Goal: Information Seeking & Learning: Learn about a topic

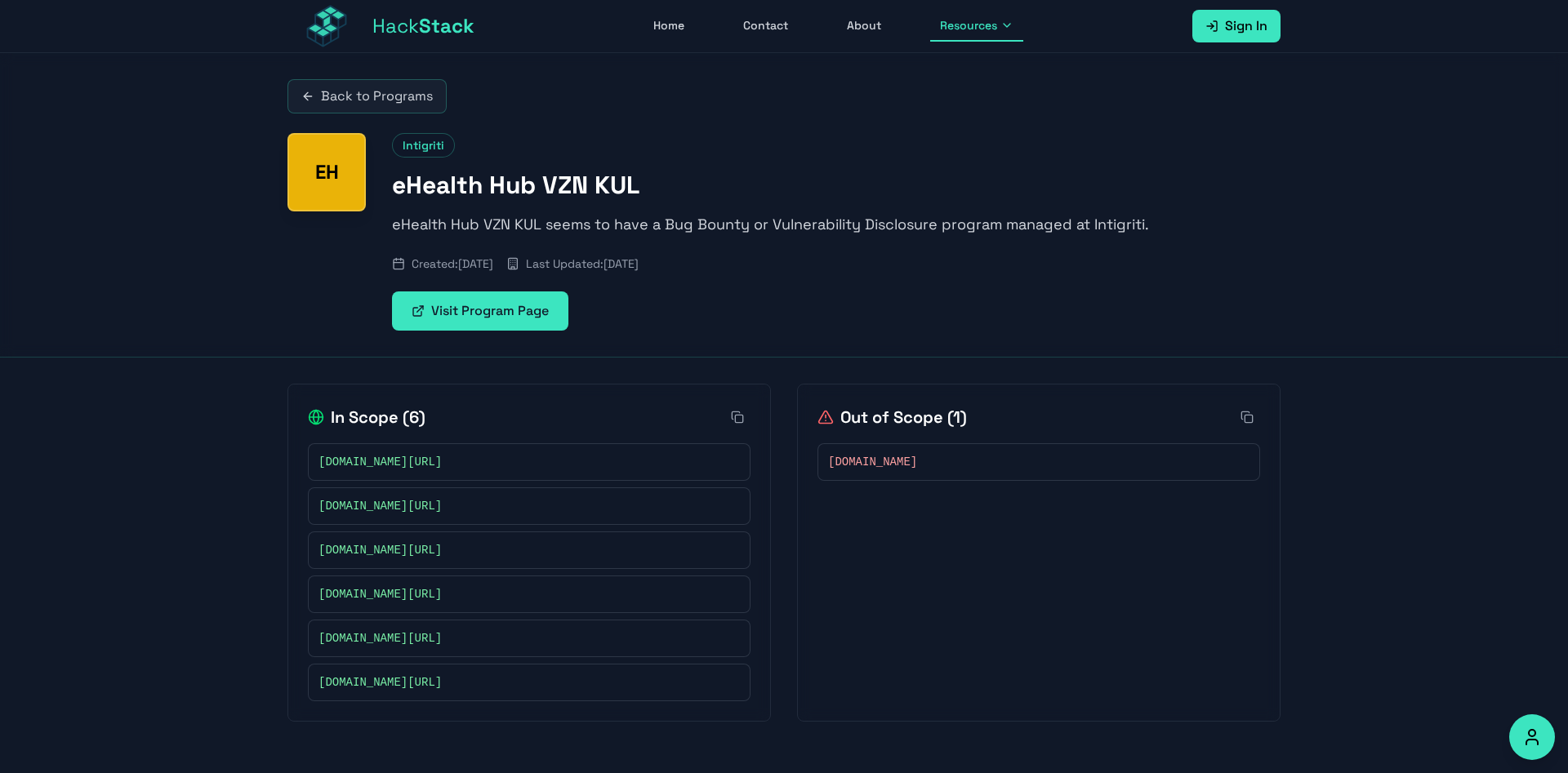
click at [950, 18] on span "Resources" at bounding box center [968, 25] width 57 height 17
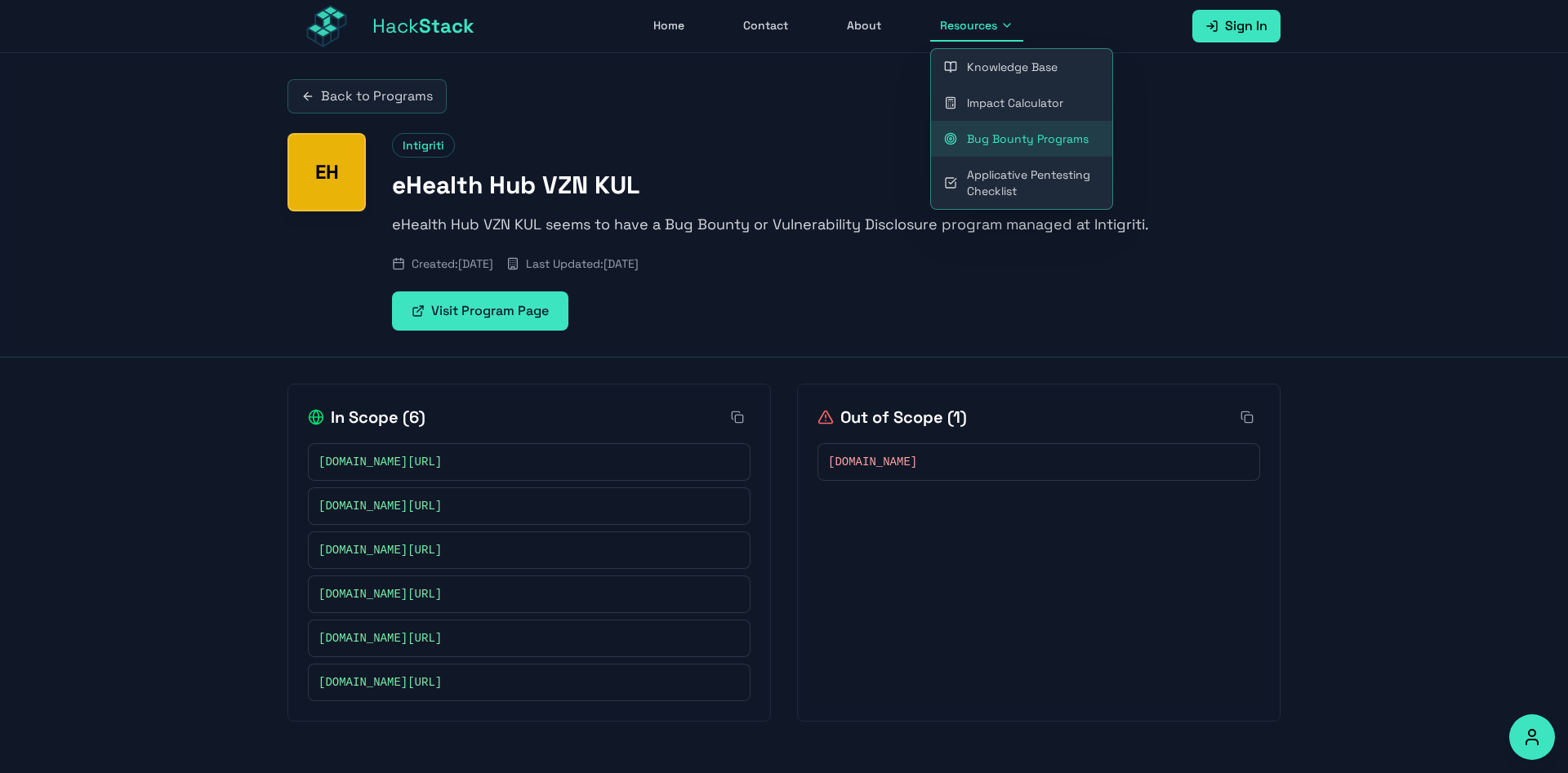
click at [446, 83] on link "Back to Programs" at bounding box center [367, 96] width 159 height 34
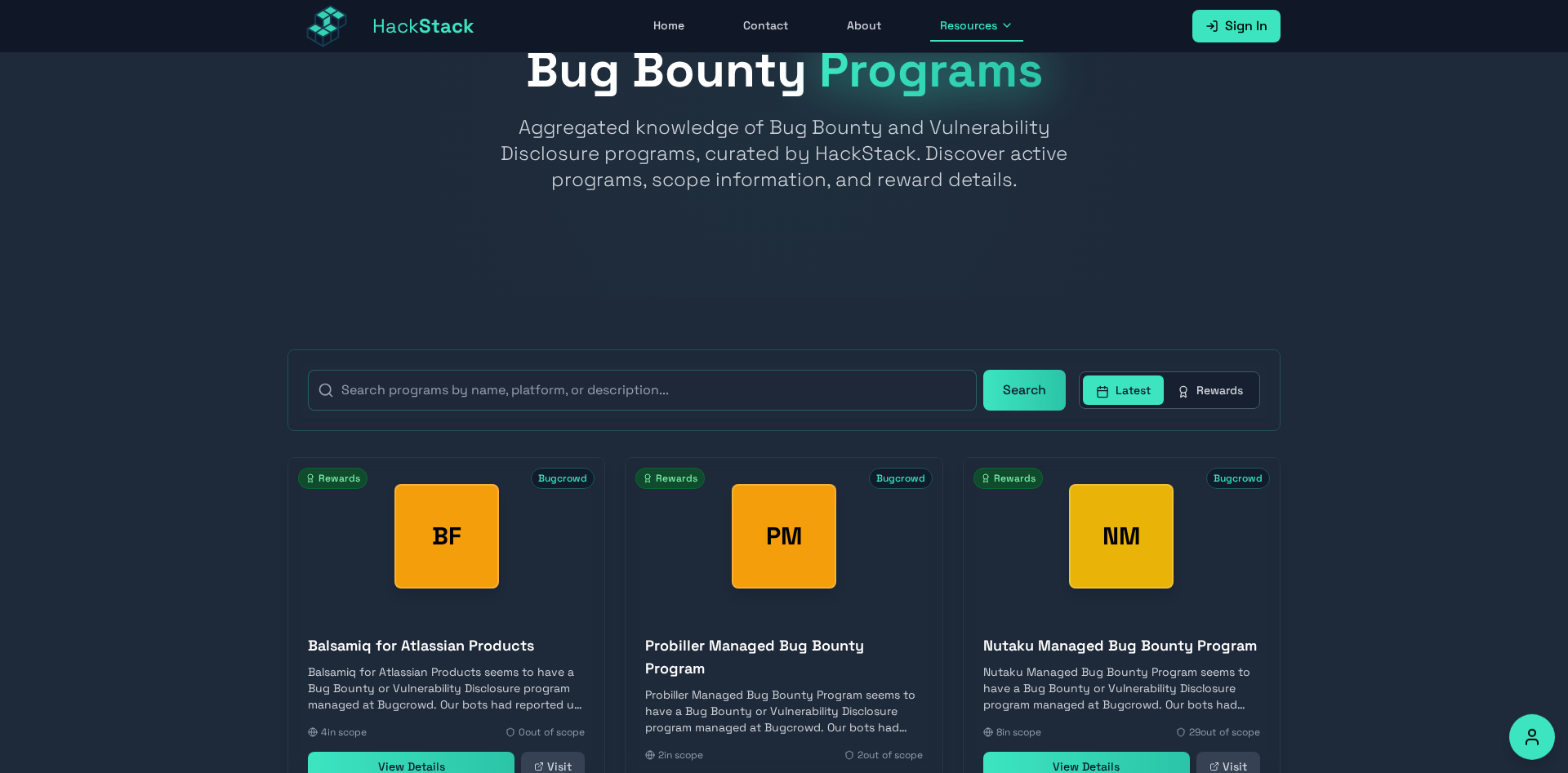
scroll to position [74, 0]
click at [514, 751] on link "View Details" at bounding box center [410, 765] width 207 height 29
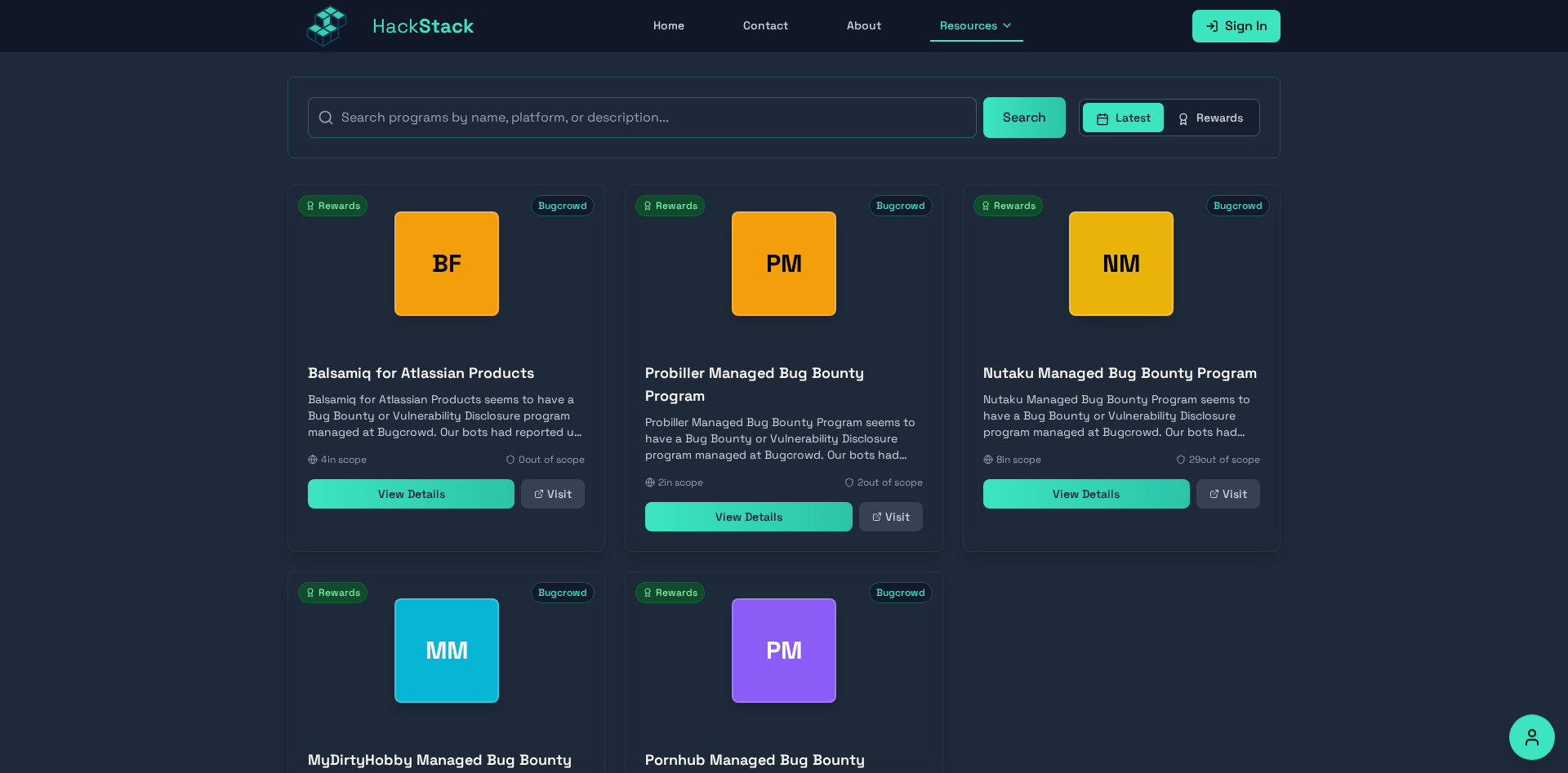
scroll to position [367, 0]
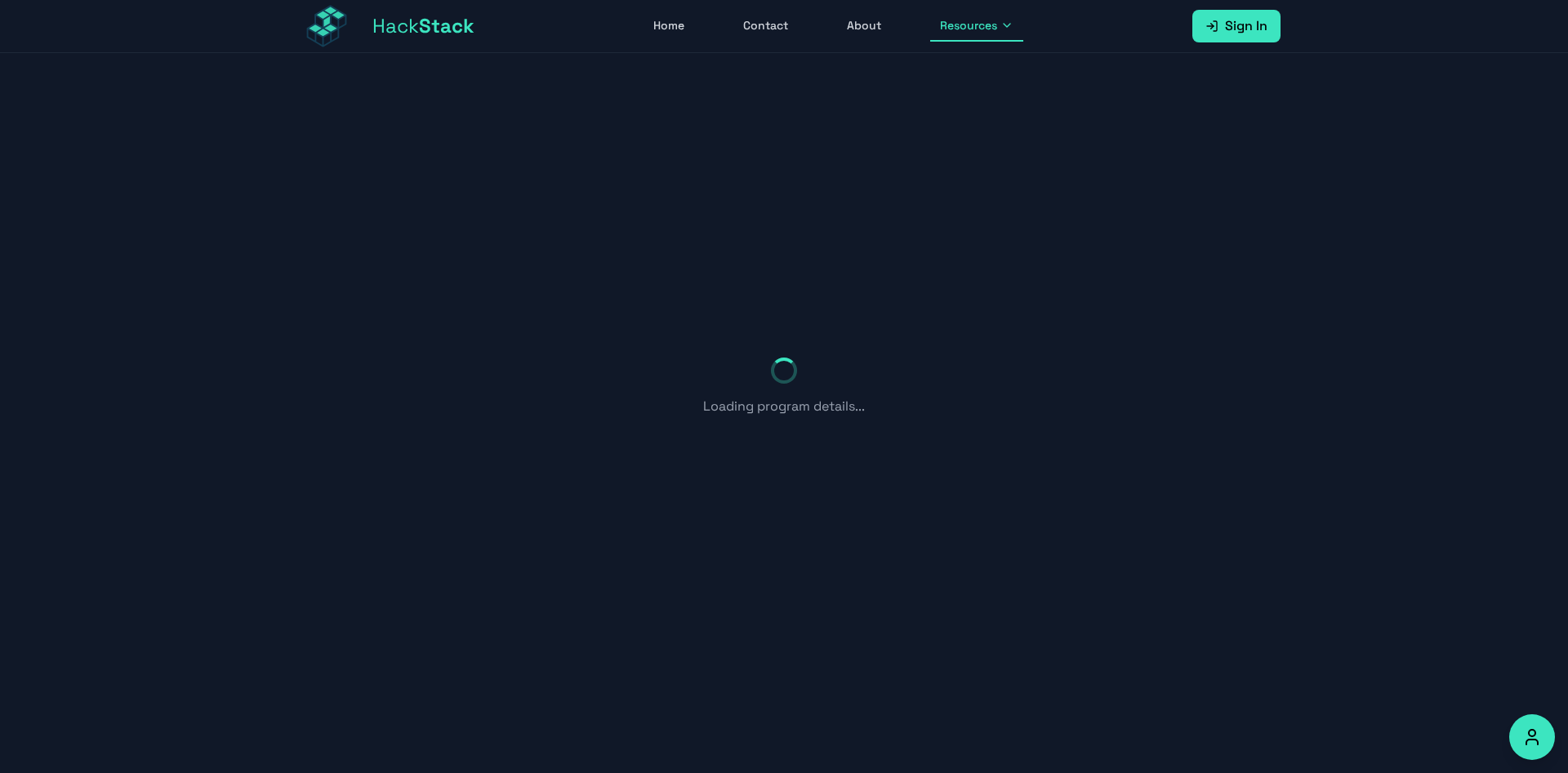
scroll to position [43, 0]
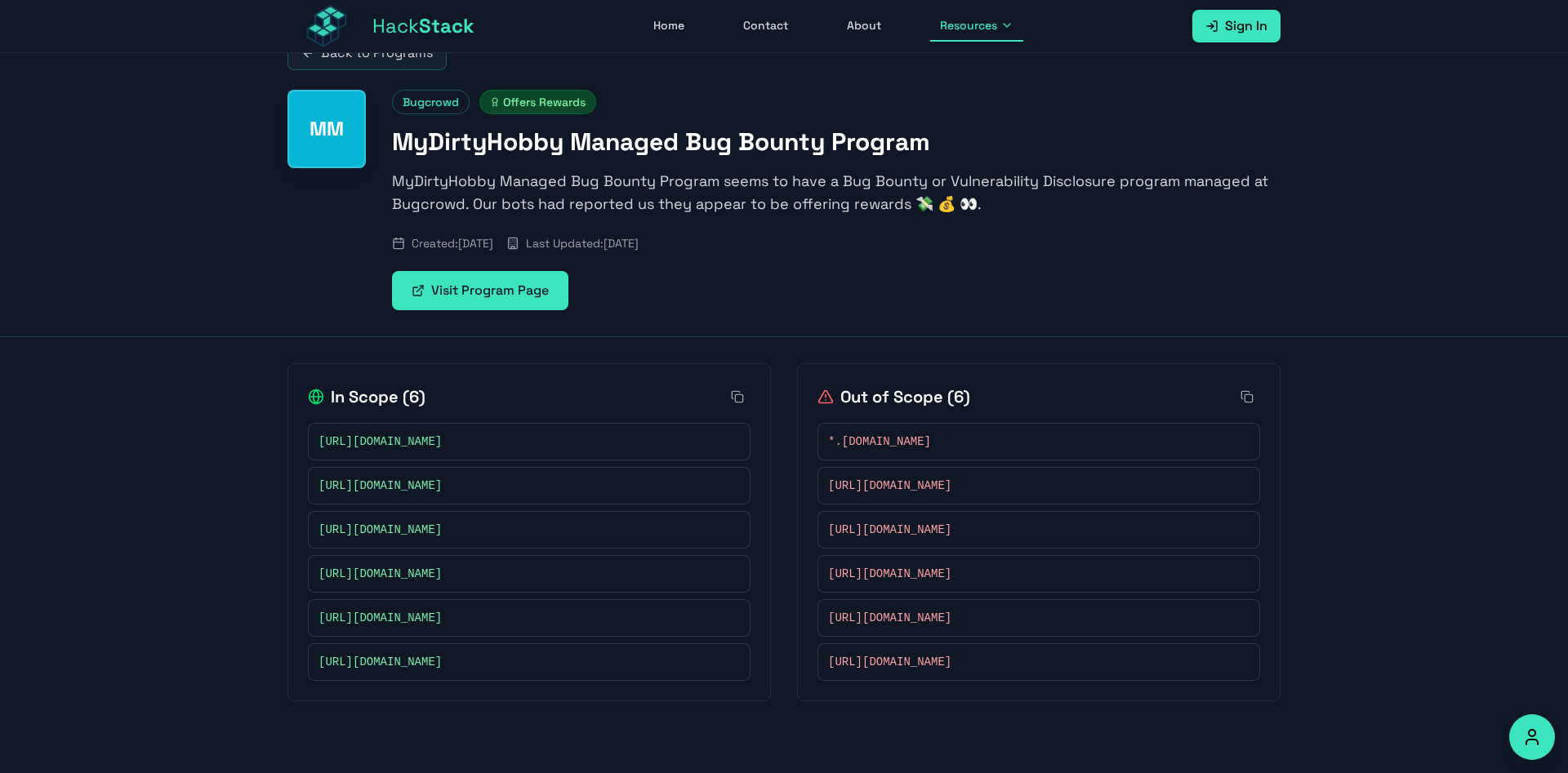
click at [442, 433] on span "[URL][DOMAIN_NAME]" at bounding box center [380, 441] width 123 height 17
